Goal: Find specific page/section: Find specific page/section

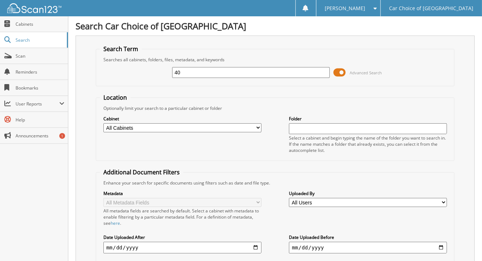
type input "4"
type input "193445TPA"
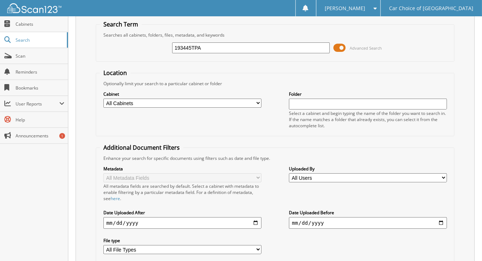
scroll to position [18, 0]
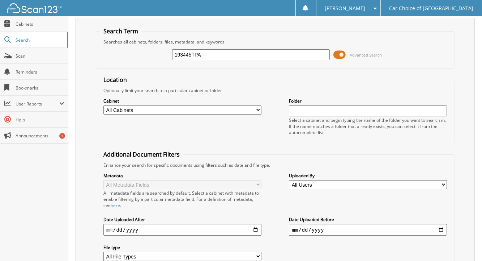
drag, startPoint x: 204, startPoint y: 56, endPoint x: 115, endPoint y: 55, distance: 89.8
click at [115, 55] on div "193445TPA Advanced Search" at bounding box center [275, 55] width 351 height 20
type input "537808"
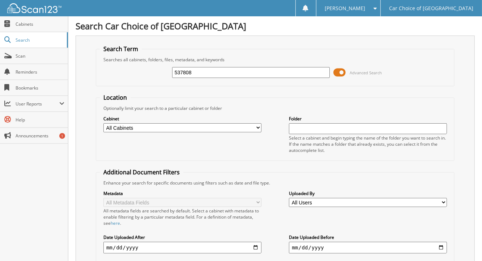
click at [179, 72] on input "537808" at bounding box center [251, 72] width 158 height 11
type input "706121MA"
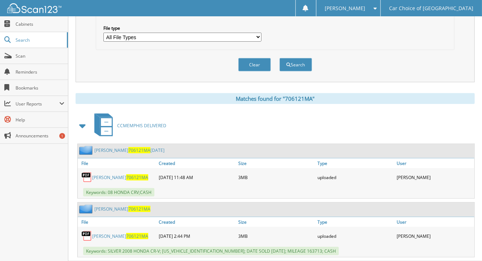
scroll to position [245, 0]
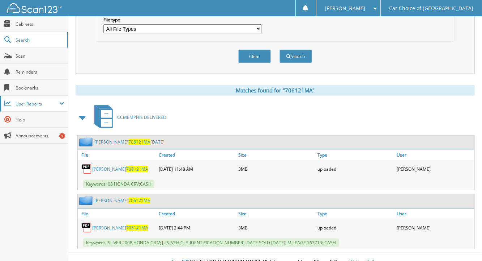
click at [39, 105] on span "User Reports" at bounding box center [38, 104] width 44 height 6
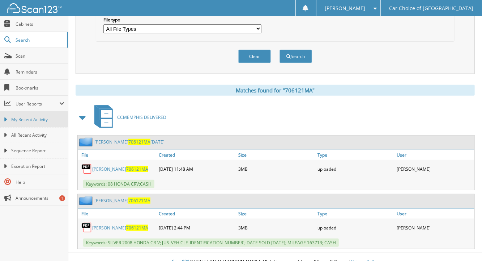
click at [36, 116] on span "My Recent Activity" at bounding box center [37, 119] width 53 height 7
